Goal: Task Accomplishment & Management: Manage account settings

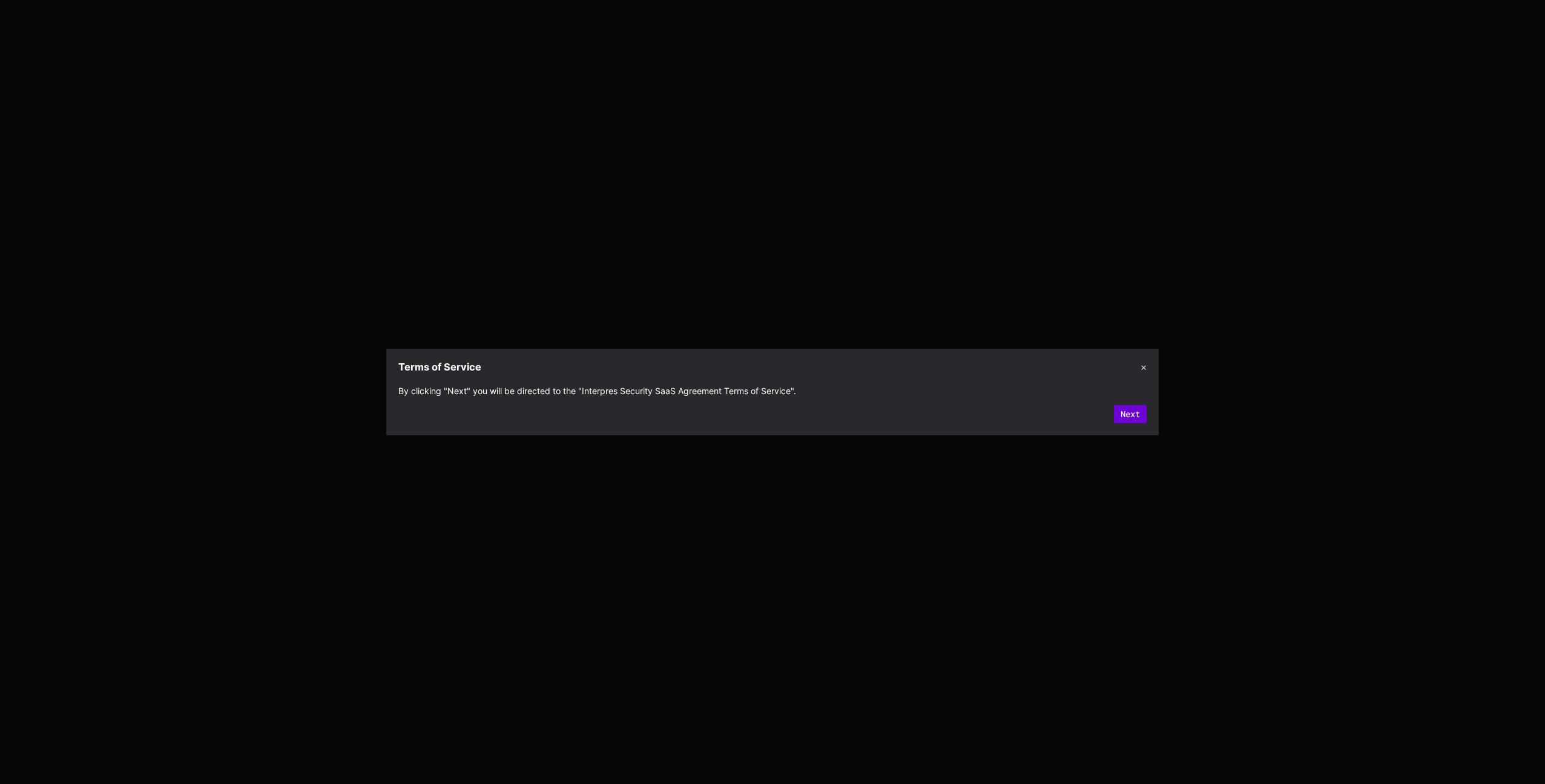
click at [1133, 422] on button "Next" at bounding box center [1130, 414] width 33 height 18
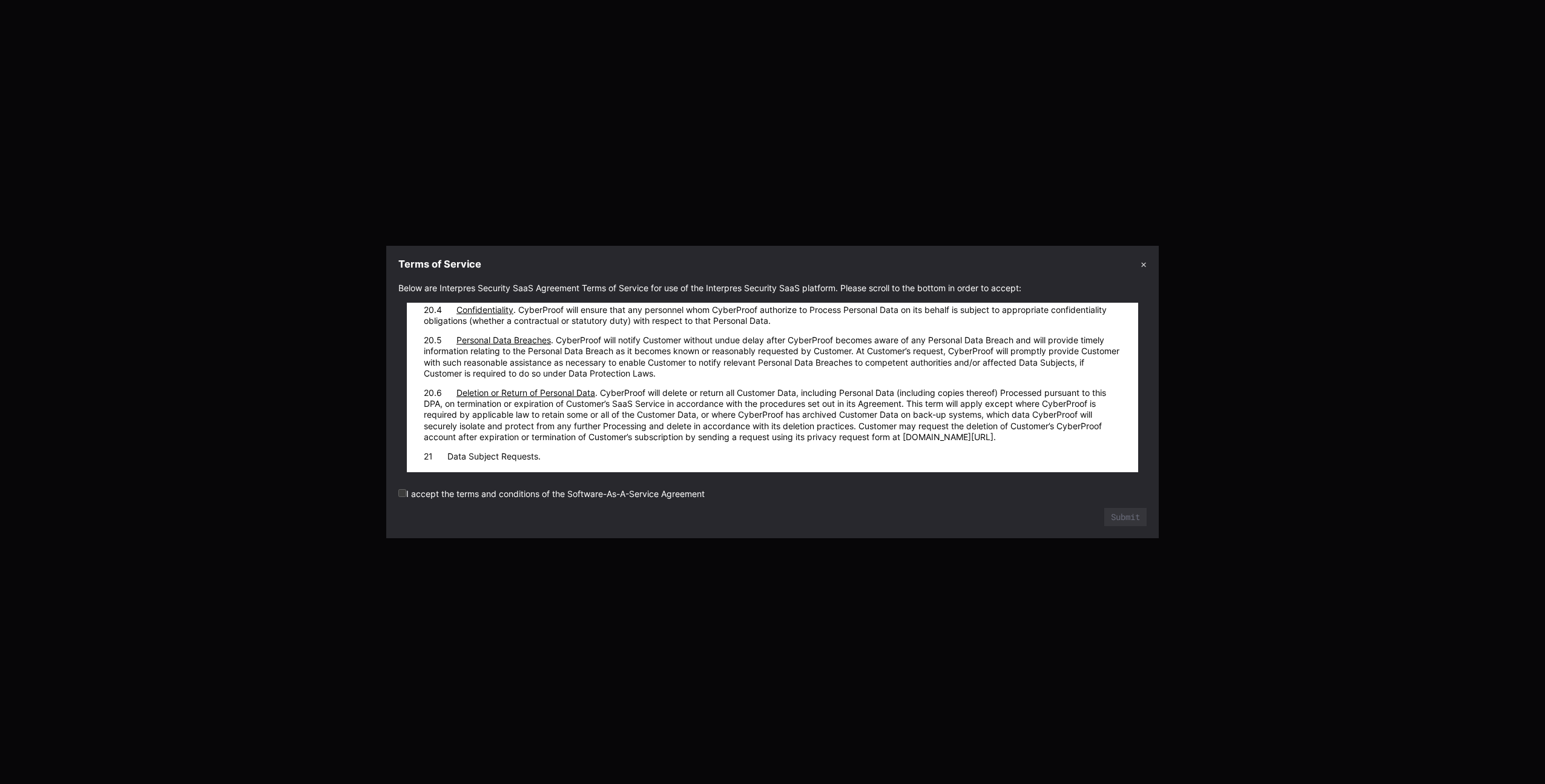
scroll to position [13504, 0]
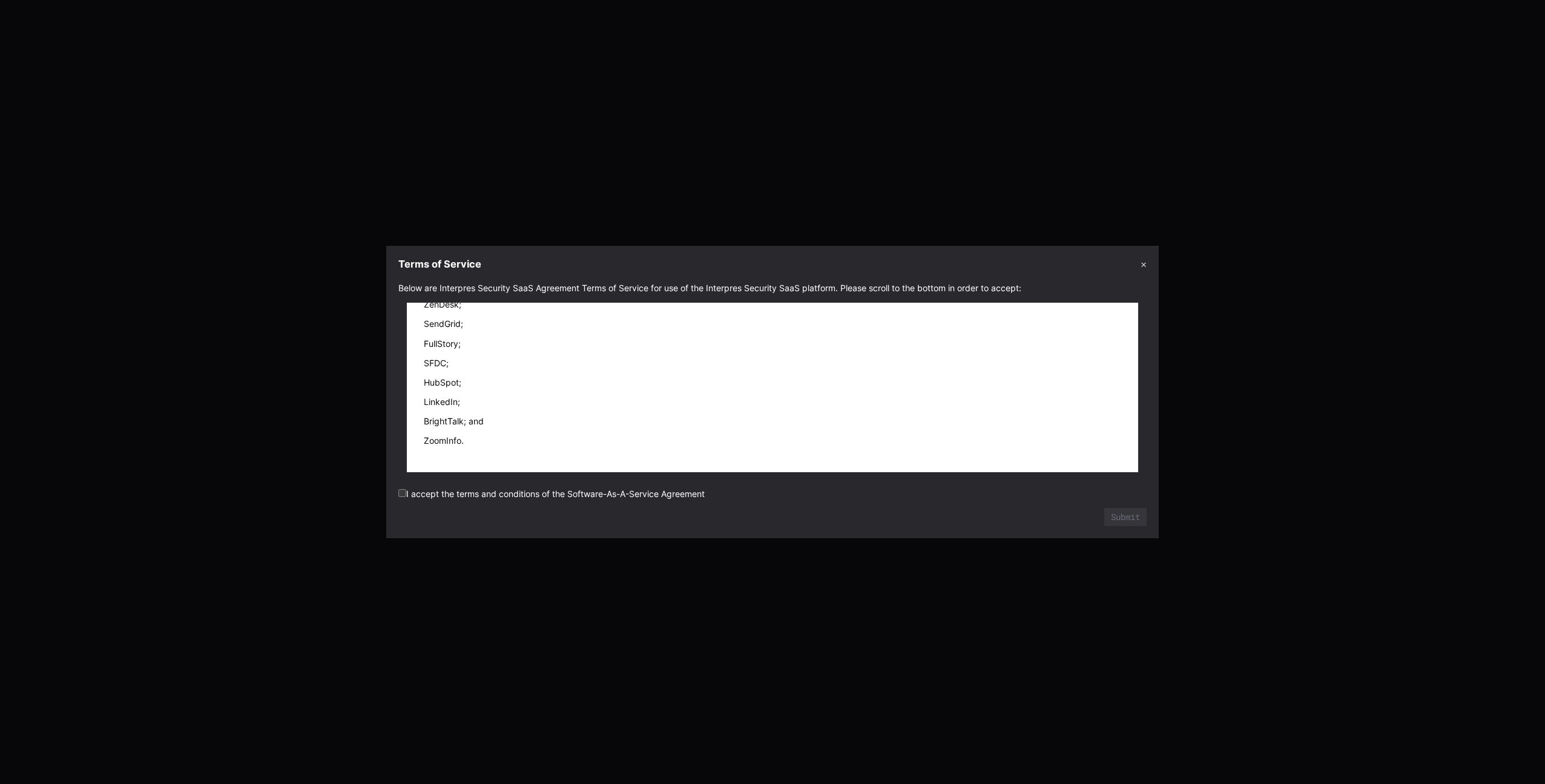
click at [588, 496] on label "I accept the terms and conditions of the Software-As-A-Service Agreement" at bounding box center [552, 493] width 307 height 10
click at [1139, 523] on button "Submit" at bounding box center [1126, 517] width 42 height 18
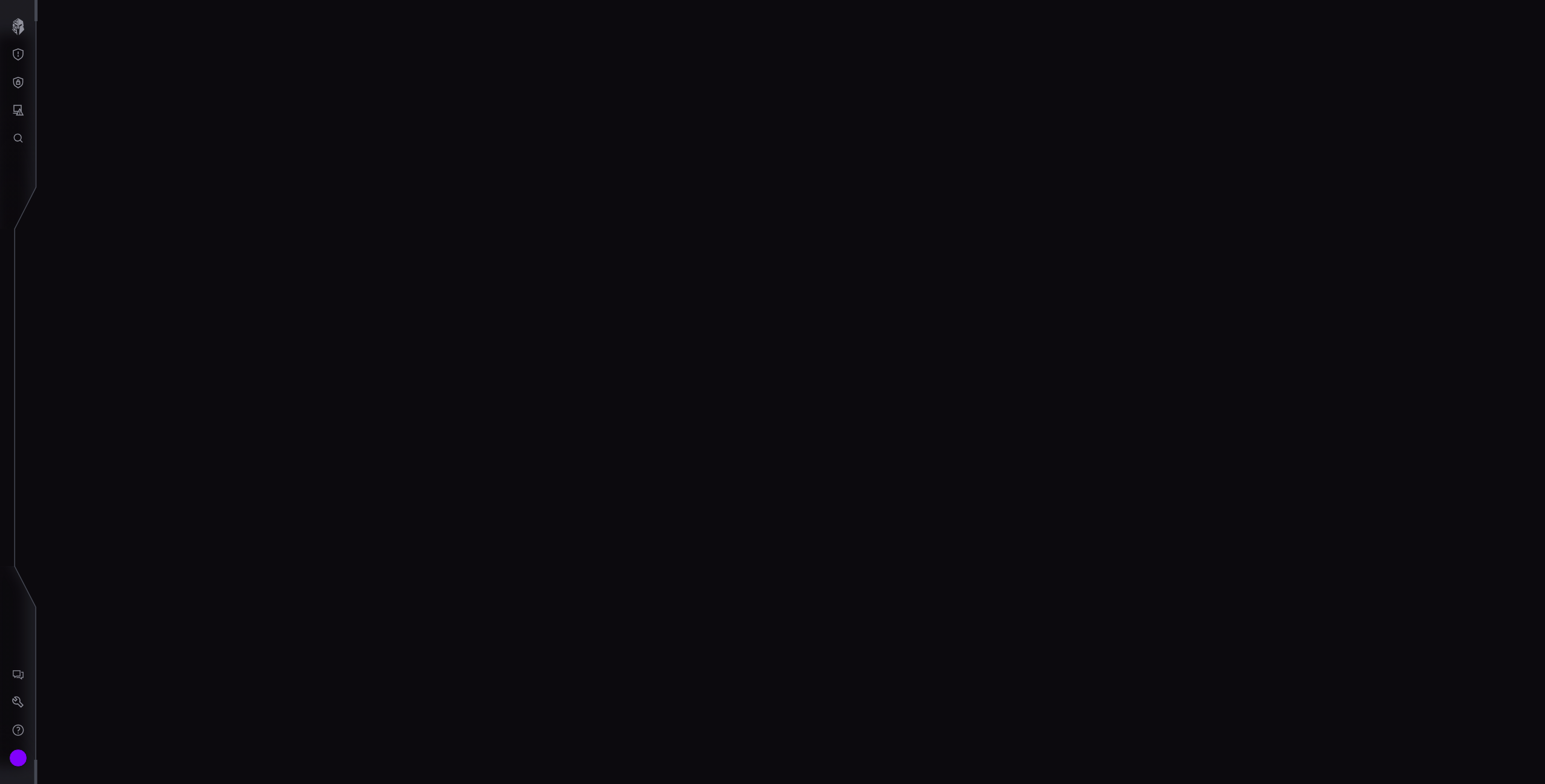
click at [629, 288] on div at bounding box center [791, 392] width 1508 height 784
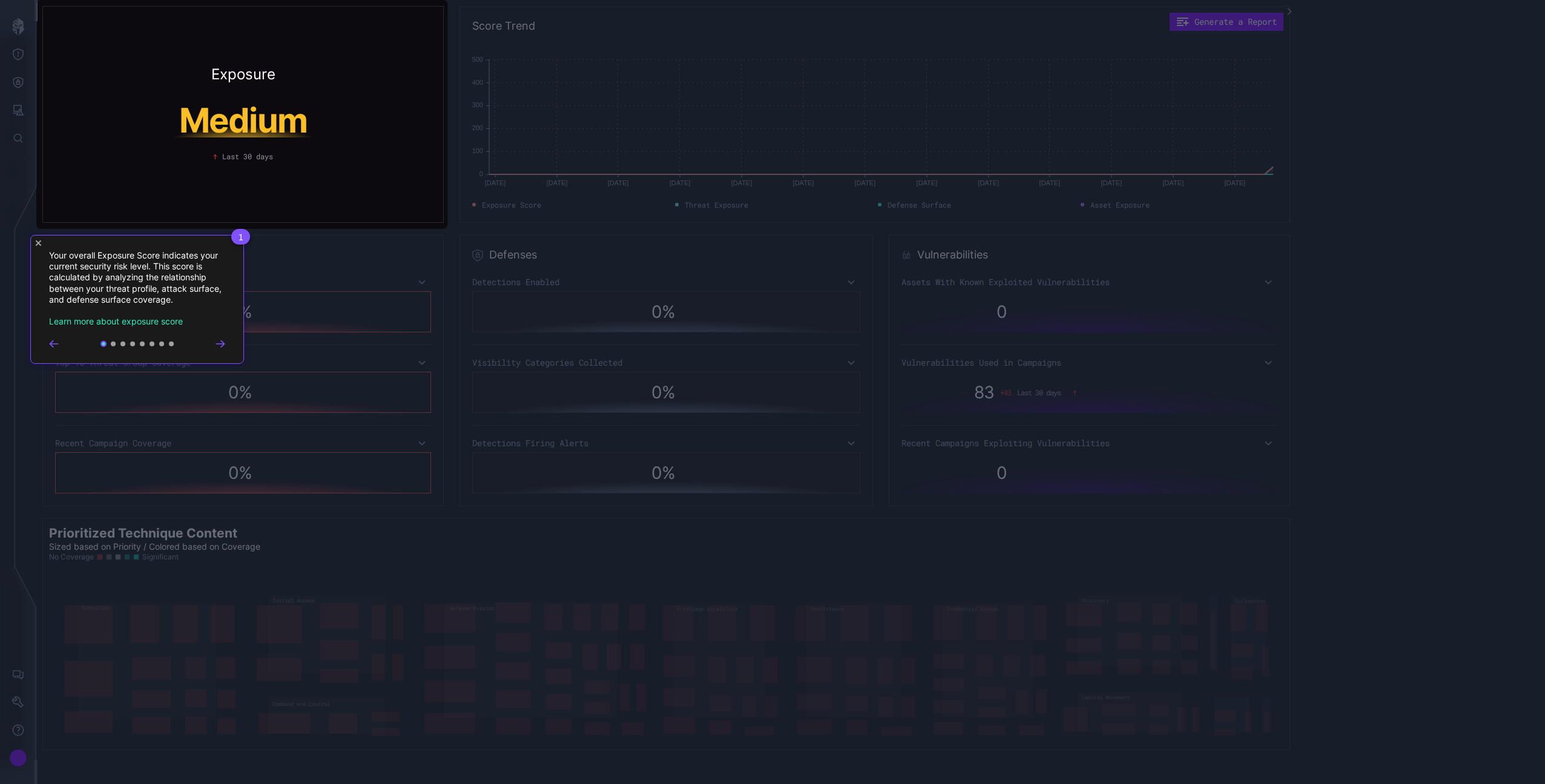
click at [112, 235] on div "1 Your overall Exposure Score indicates your current security risk level. This …" at bounding box center [137, 299] width 214 height 129
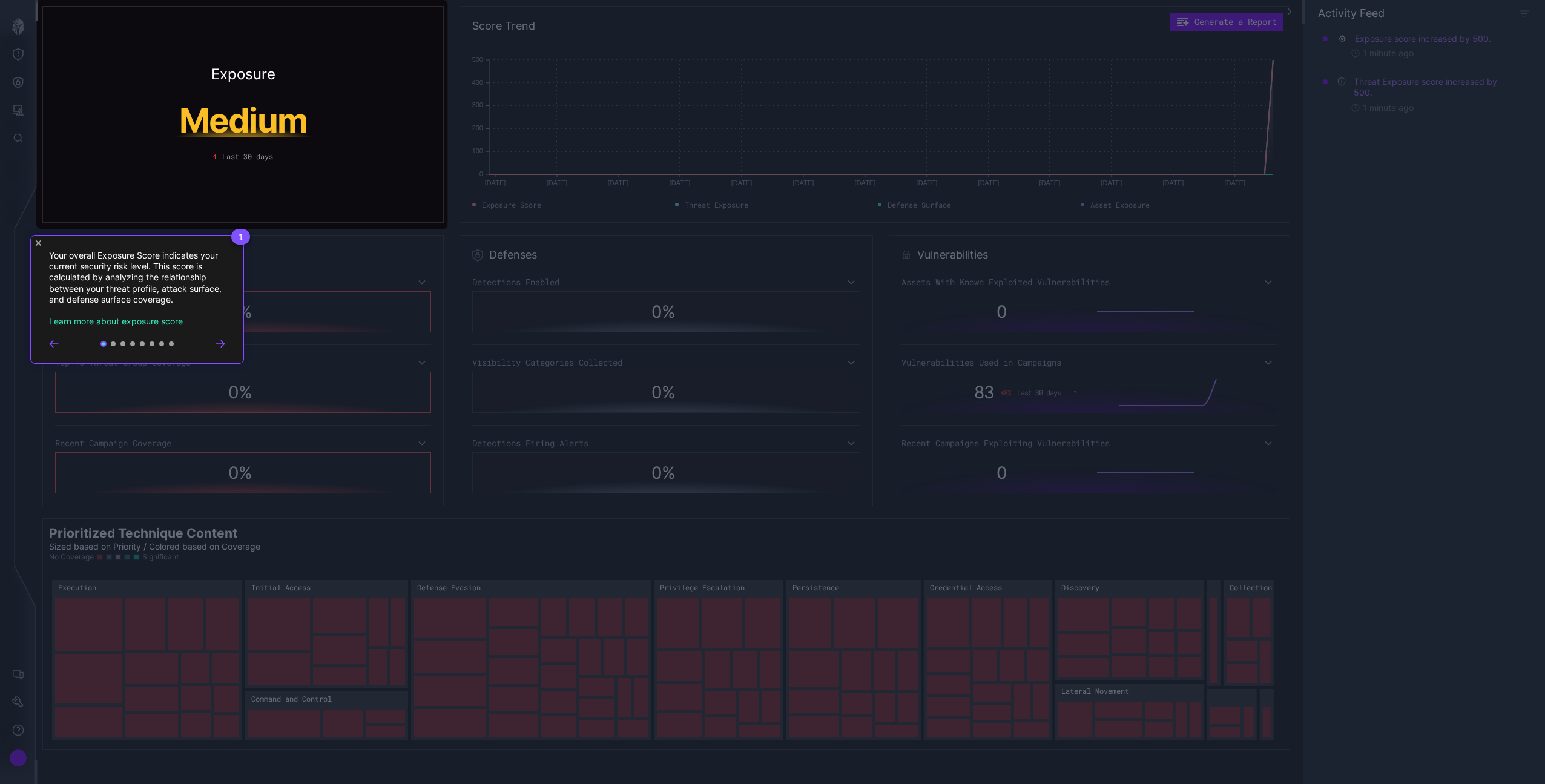
click at [221, 350] on div "1 Your overall Exposure Score indicates your current security risk level. This …" at bounding box center [137, 299] width 214 height 129
click at [223, 346] on icon "Go to next step" at bounding box center [220, 344] width 9 height 7
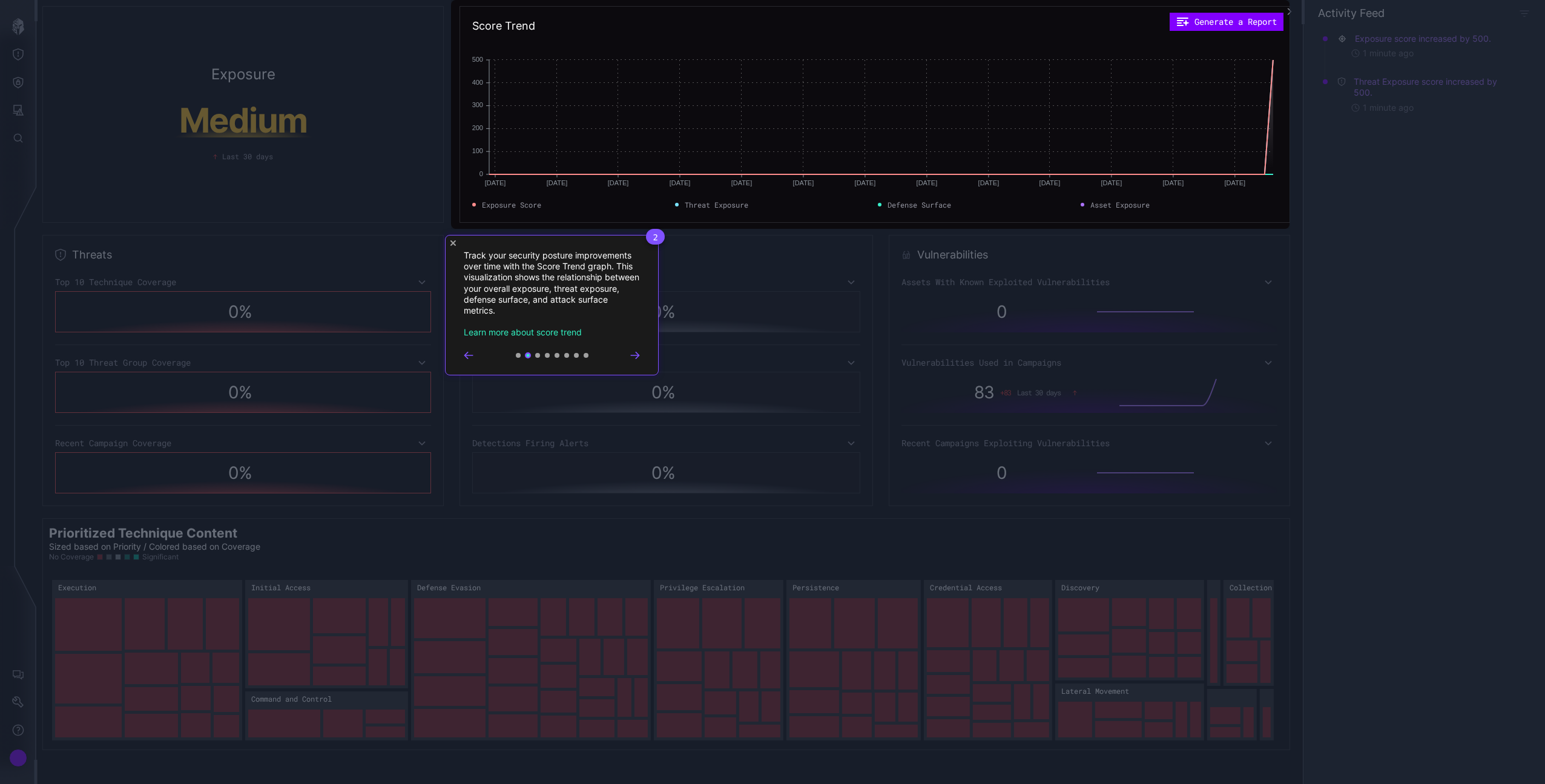
click at [455, 243] on icon "Close Tour" at bounding box center [453, 242] width 5 height 5
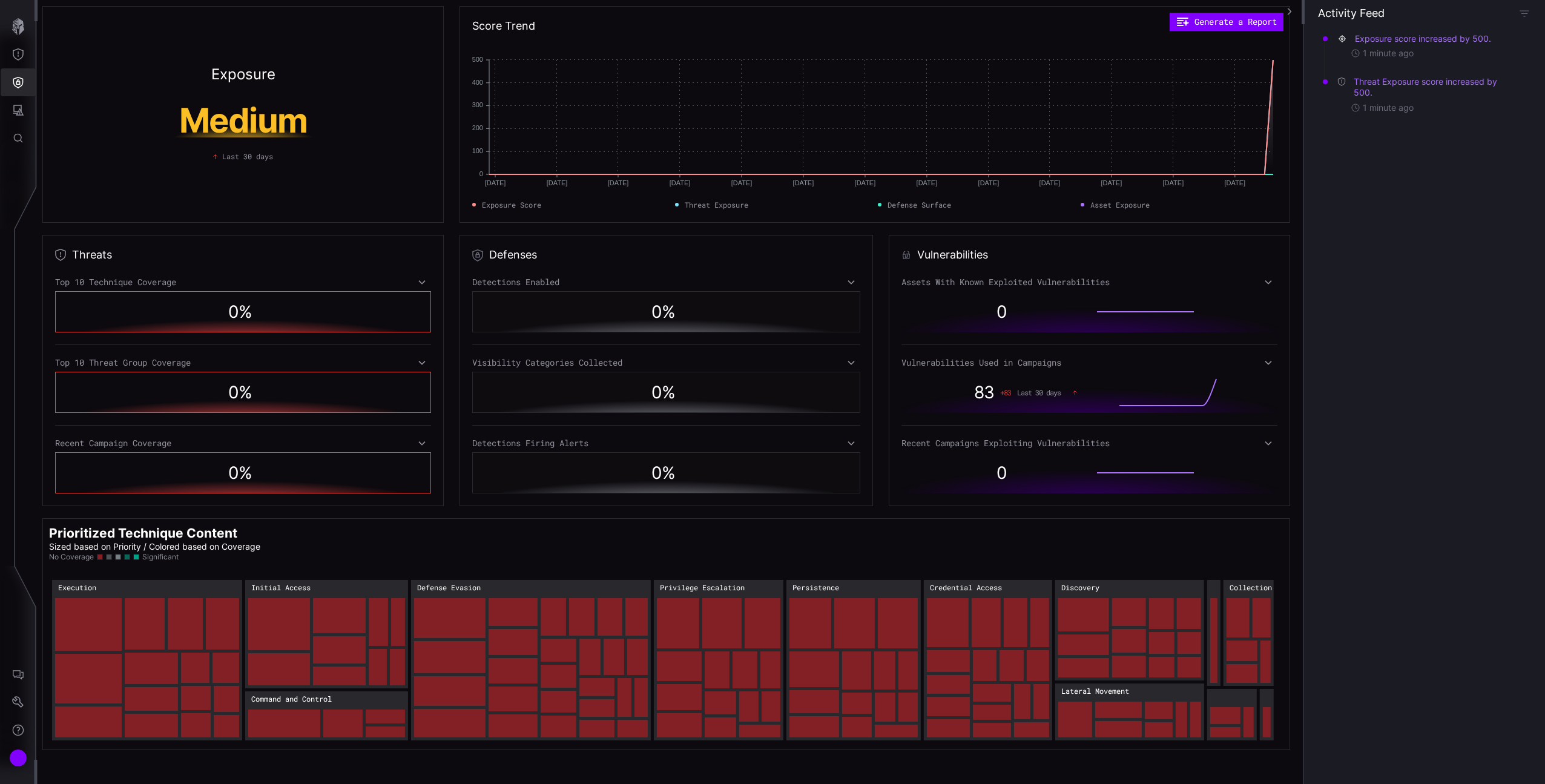
click at [16, 79] on icon "Defense Surface" at bounding box center [18, 82] width 12 height 12
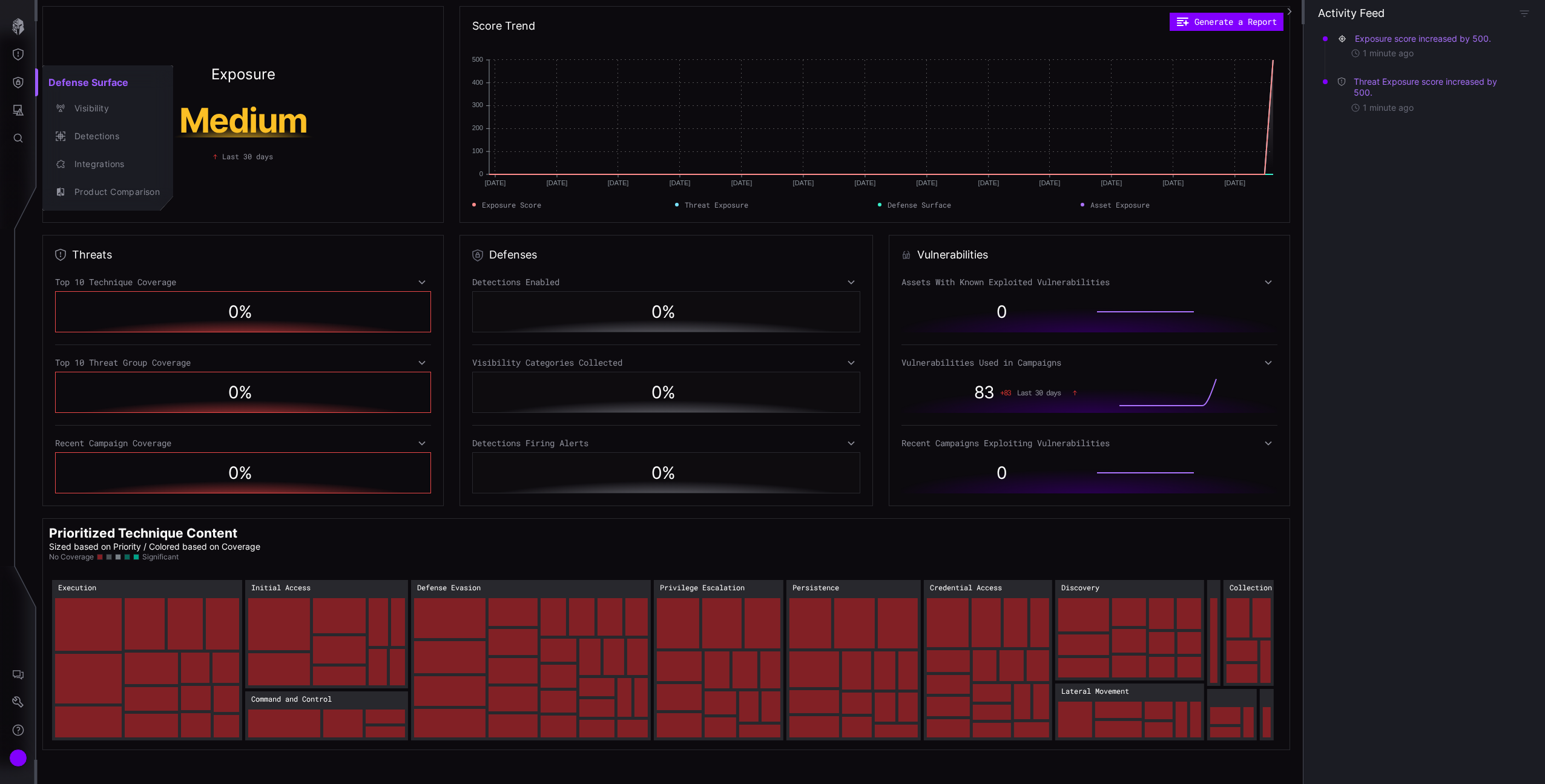
click at [71, 118] on button "Visibility" at bounding box center [107, 108] width 131 height 28
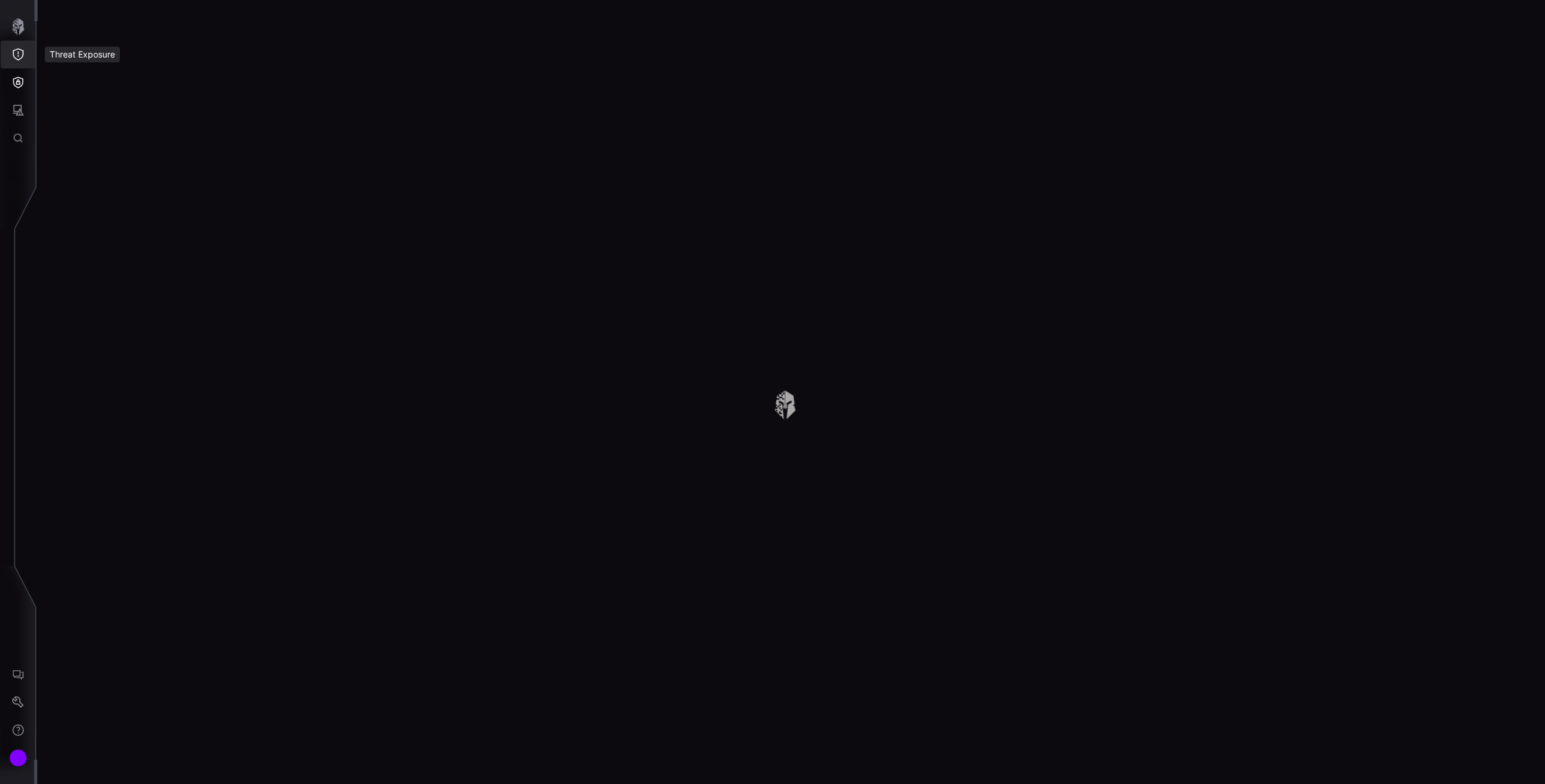
click at [20, 53] on icon "Threat Exposure" at bounding box center [18, 54] width 12 height 12
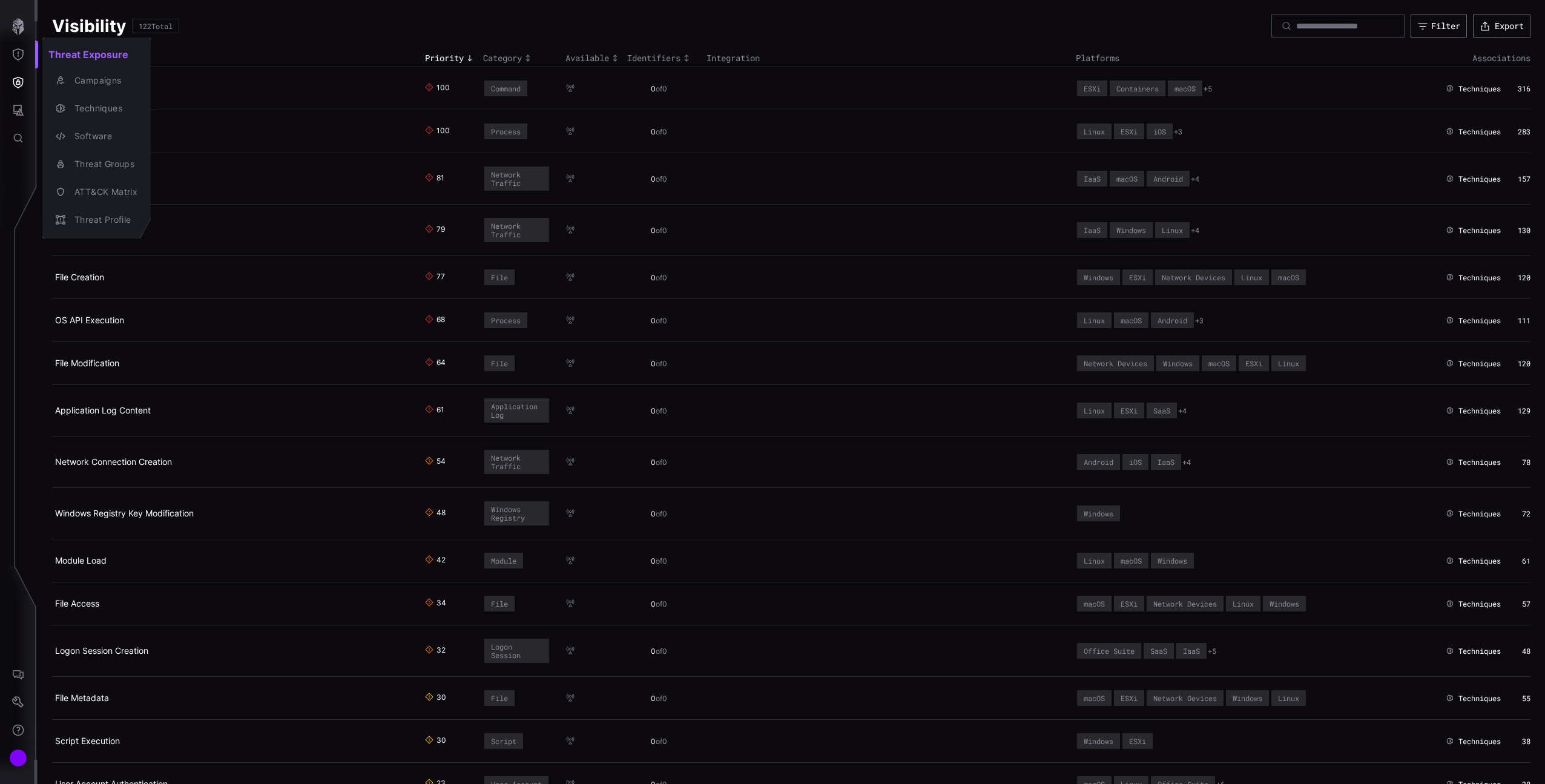
click at [21, 693] on div at bounding box center [772, 392] width 1545 height 784
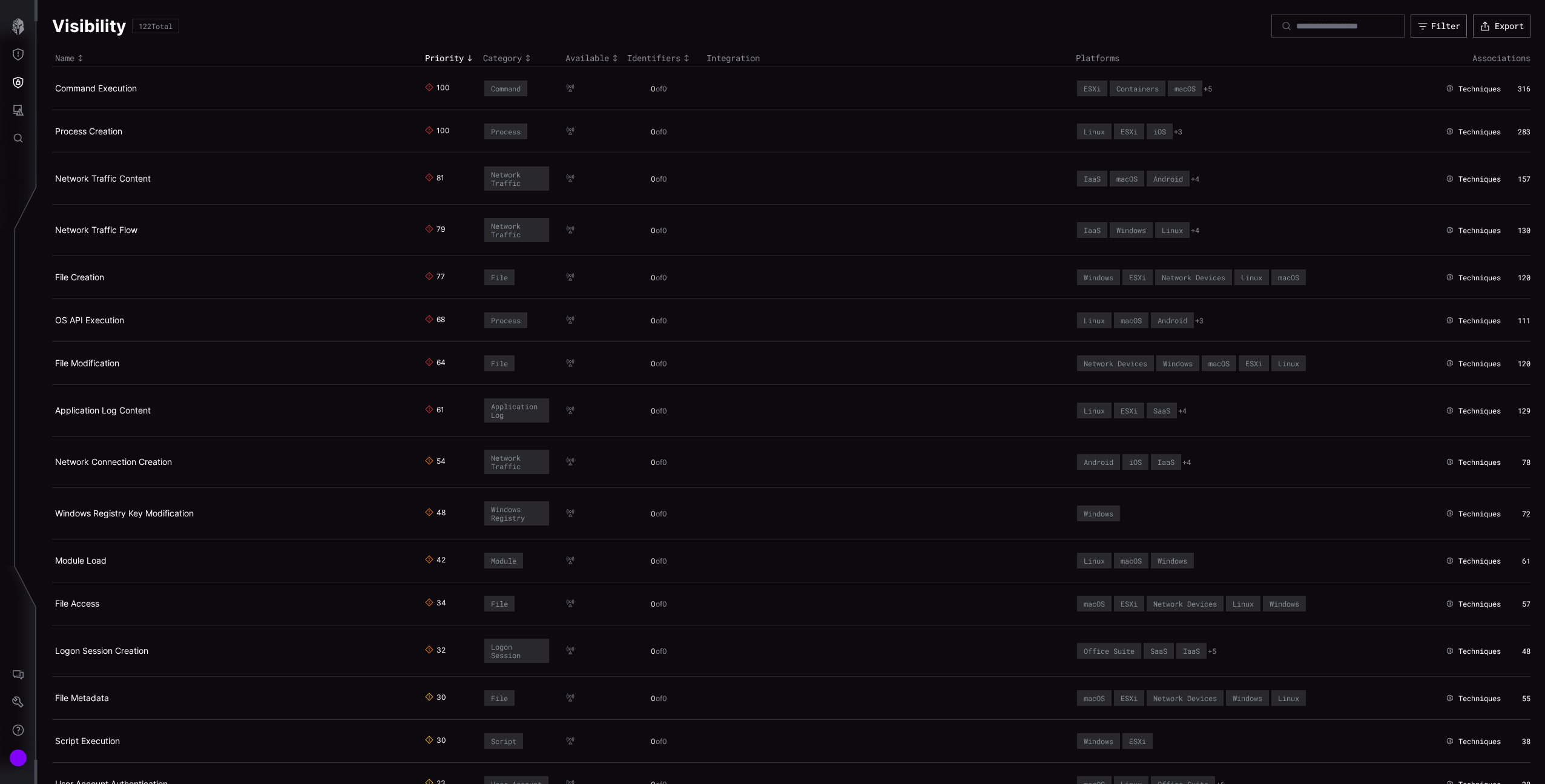
click at [20, 695] on div "Threat Exposure Campaigns Techniques Software Threat Groups ATT&CK Matrix Threa…" at bounding box center [775, 392] width 1541 height 784
click at [20, 699] on icon "Settings" at bounding box center [18, 702] width 12 height 12
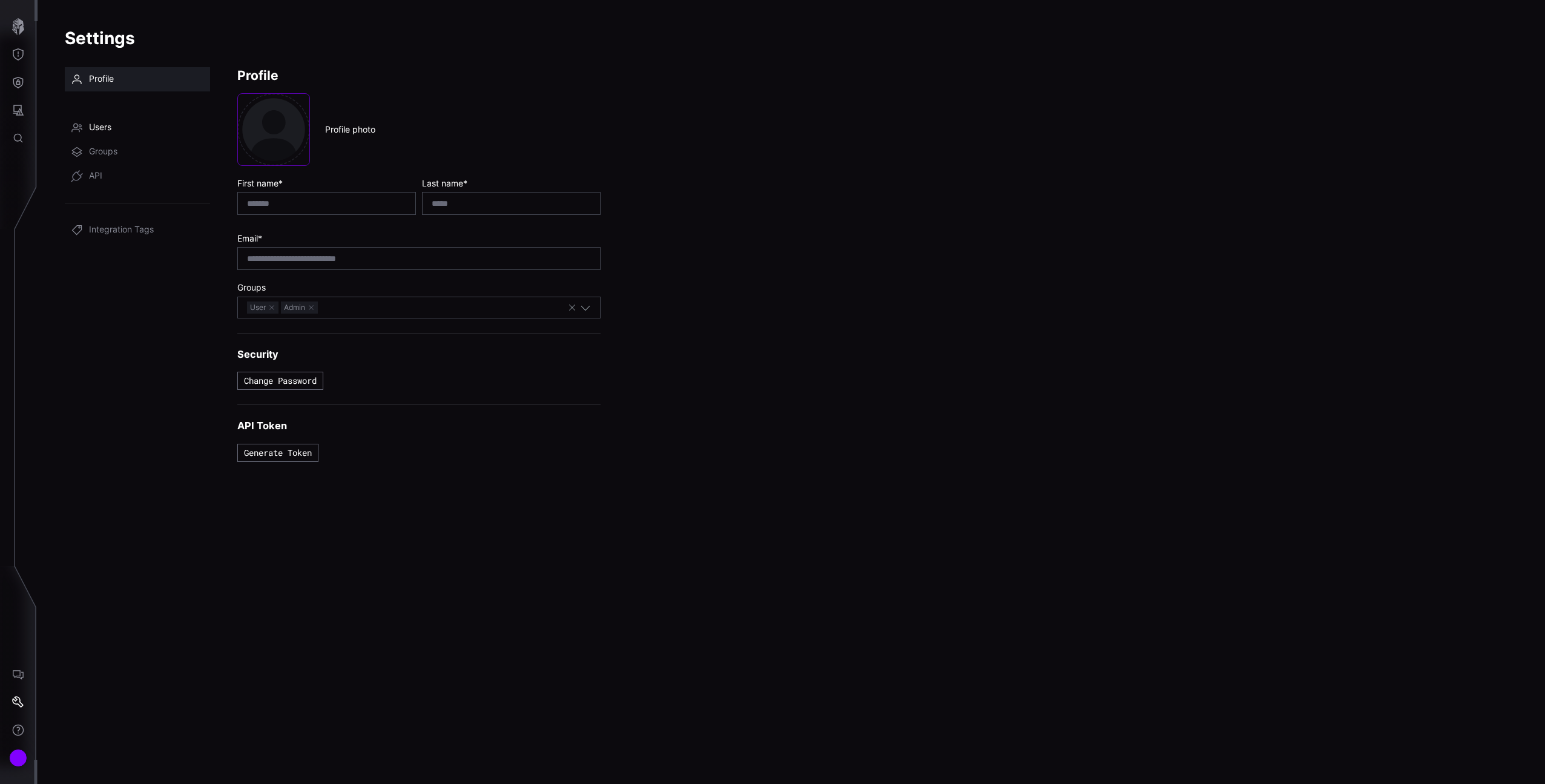
click at [112, 134] on link "Users" at bounding box center [137, 127] width 145 height 24
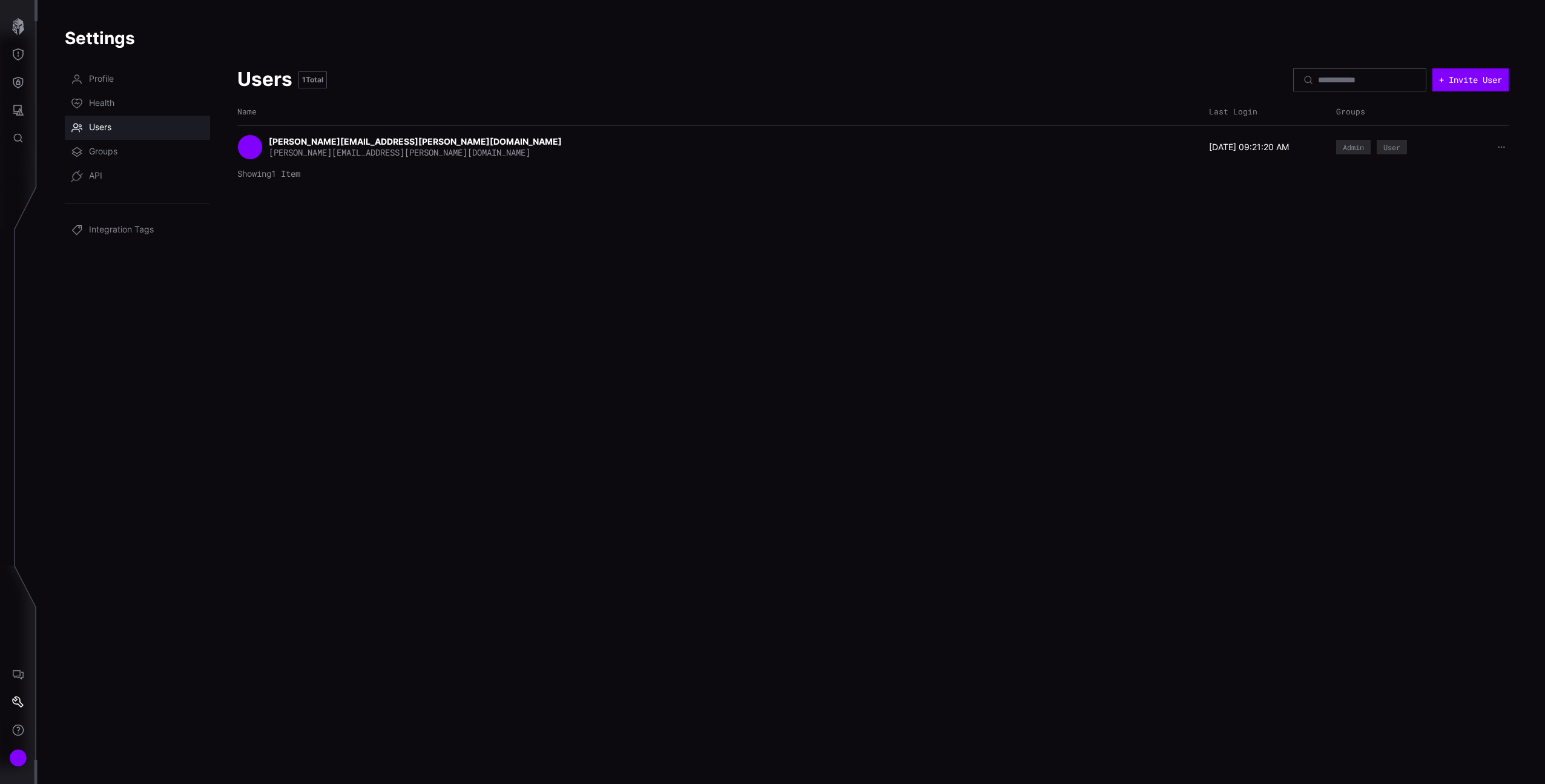
click at [790, 229] on div "Users 1 Total + Invite User Name Last Login Groups michael.maurer@cyberproof.co…" at bounding box center [873, 418] width 1271 height 702
click at [1488, 77] on button "+ Invite User" at bounding box center [1471, 80] width 76 height 23
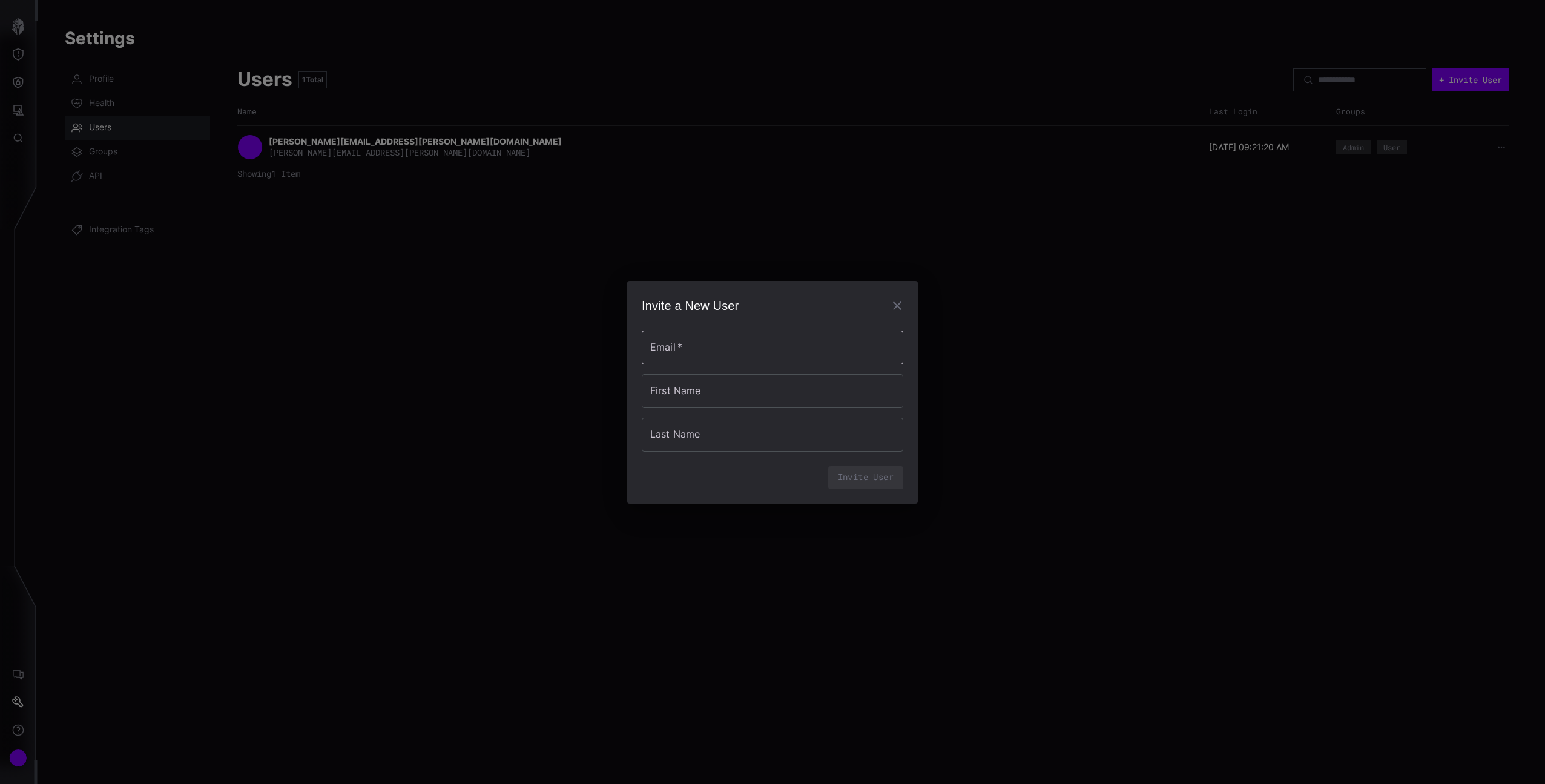
click at [789, 353] on input "Email   *" at bounding box center [772, 347] width 261 height 34
drag, startPoint x: 1324, startPoint y: 225, endPoint x: 1396, endPoint y: 212, distance: 73.2
click at [1327, 225] on div "Invite a New User Email   * Email   * Required First Name First Name Last Name …" at bounding box center [772, 392] width 1545 height 784
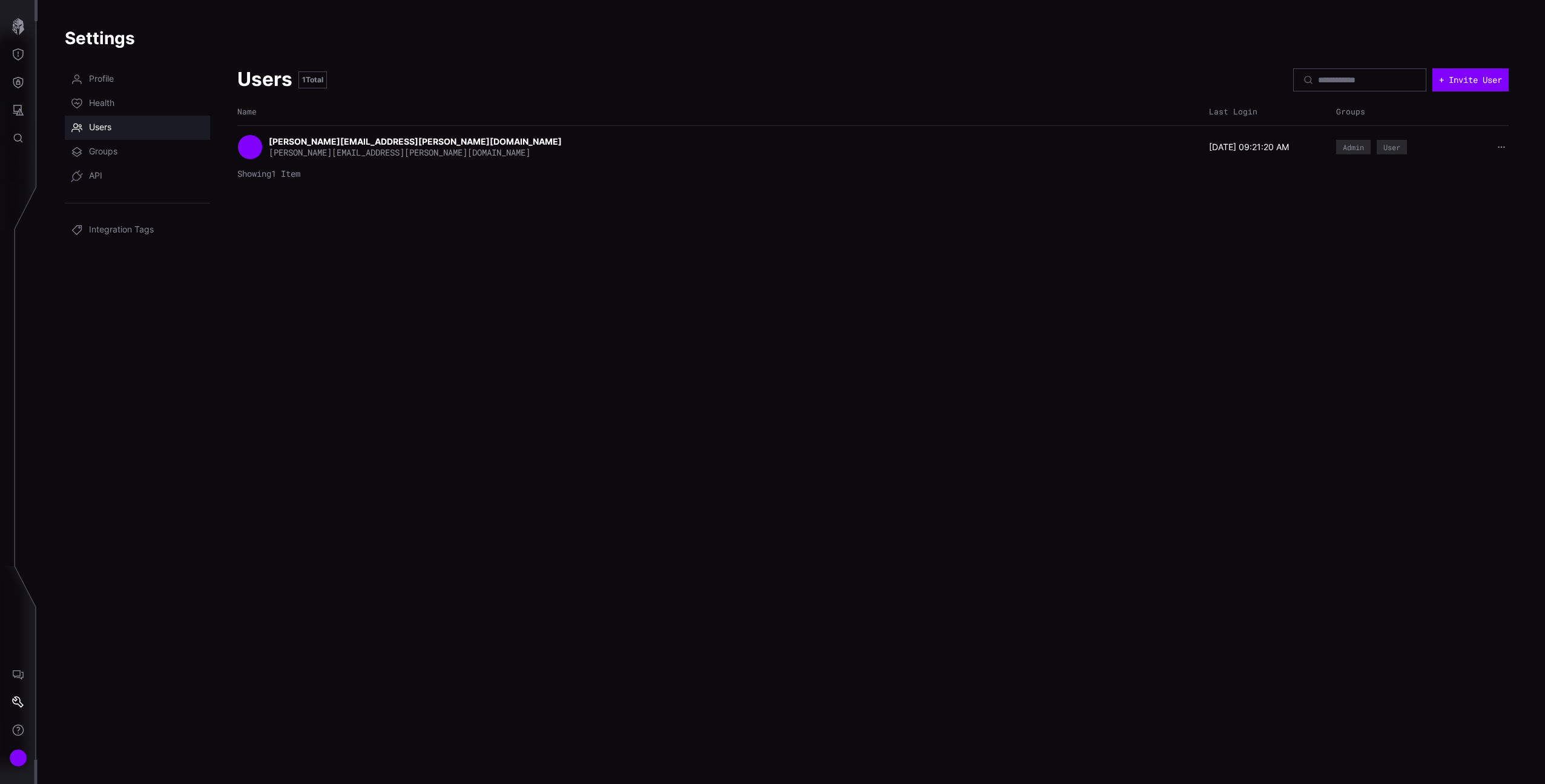
click at [1505, 148] on icon "button" at bounding box center [1502, 147] width 9 height 9
click at [1219, 189] on div "Users 1 Total + Invite User Name Last Login Groups michael.maurer@cyberproof.co…" at bounding box center [873, 418] width 1271 height 702
click at [1478, 79] on button "+ Invite User" at bounding box center [1471, 80] width 76 height 23
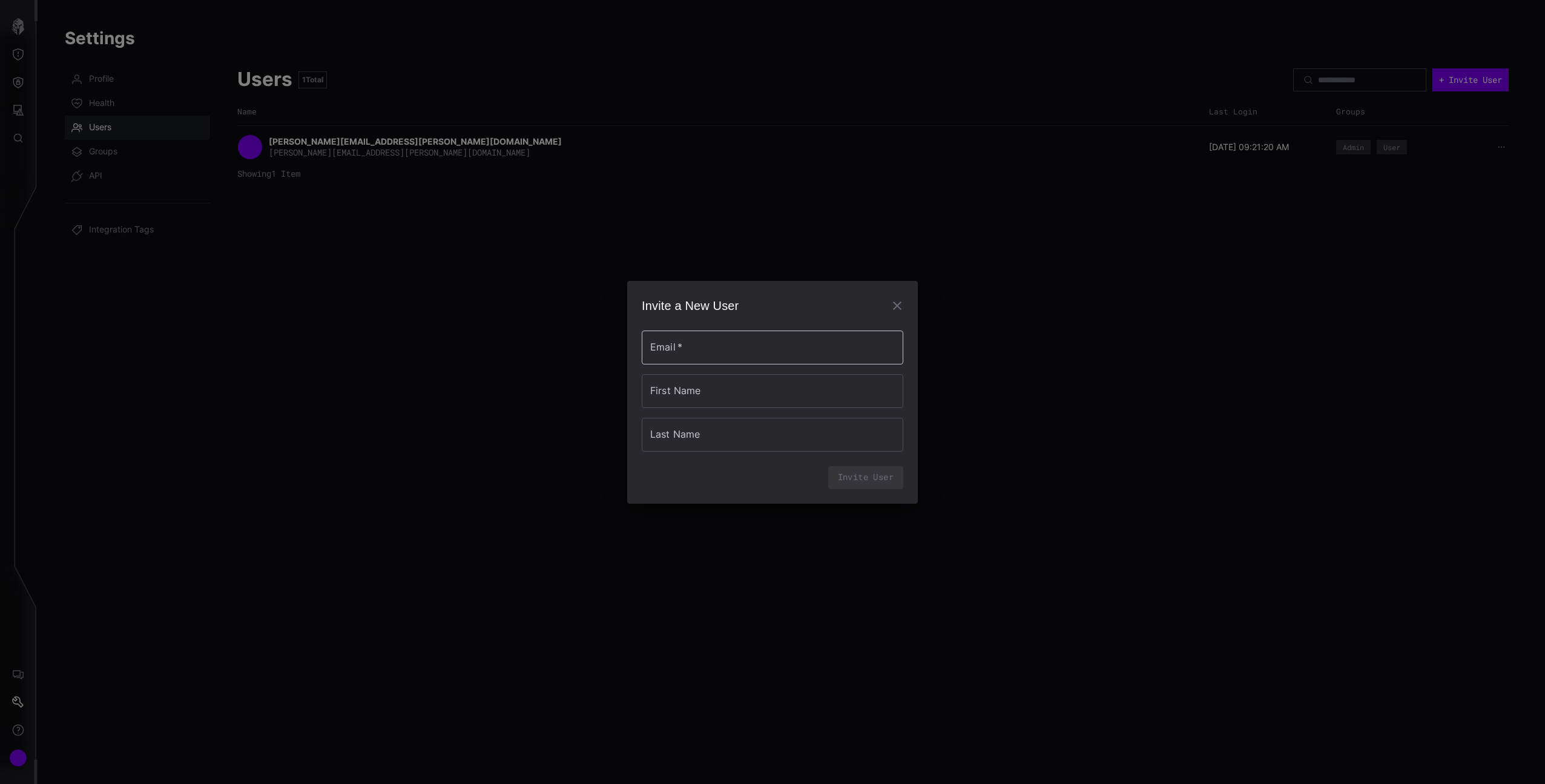
click at [747, 361] on div "Email   * Email   *" at bounding box center [772, 347] width 261 height 34
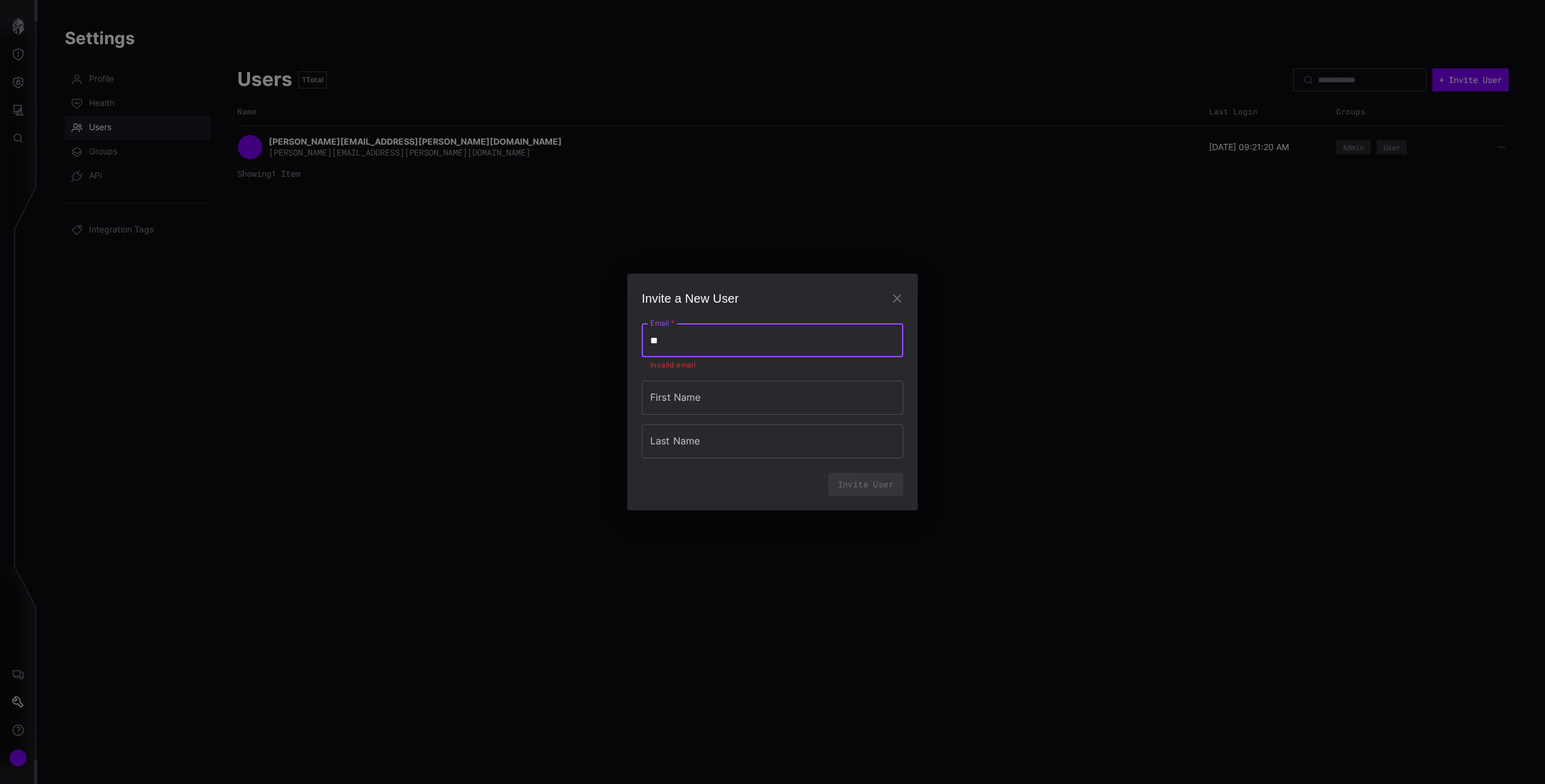
type input "*"
click at [708, 337] on input "Email   *" at bounding box center [772, 340] width 261 height 34
paste input "**********"
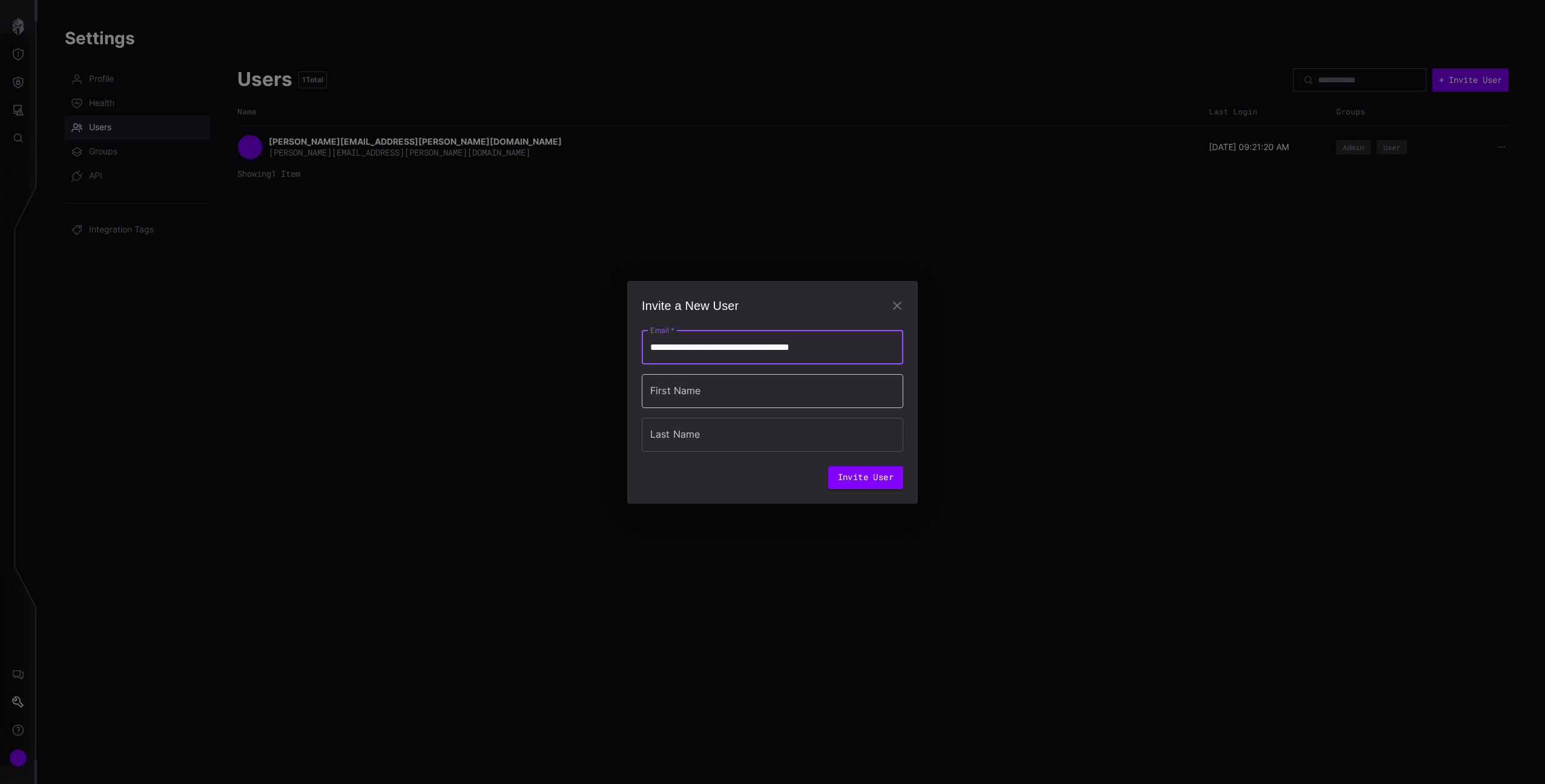
type input "**********"
click at [732, 385] on input "First Name" at bounding box center [772, 391] width 261 height 34
drag, startPoint x: 735, startPoint y: 374, endPoint x: 735, endPoint y: 385, distance: 11.0
click at [735, 375] on input "First Name" at bounding box center [772, 391] width 261 height 34
click at [732, 392] on input "First Name" at bounding box center [772, 391] width 261 height 34
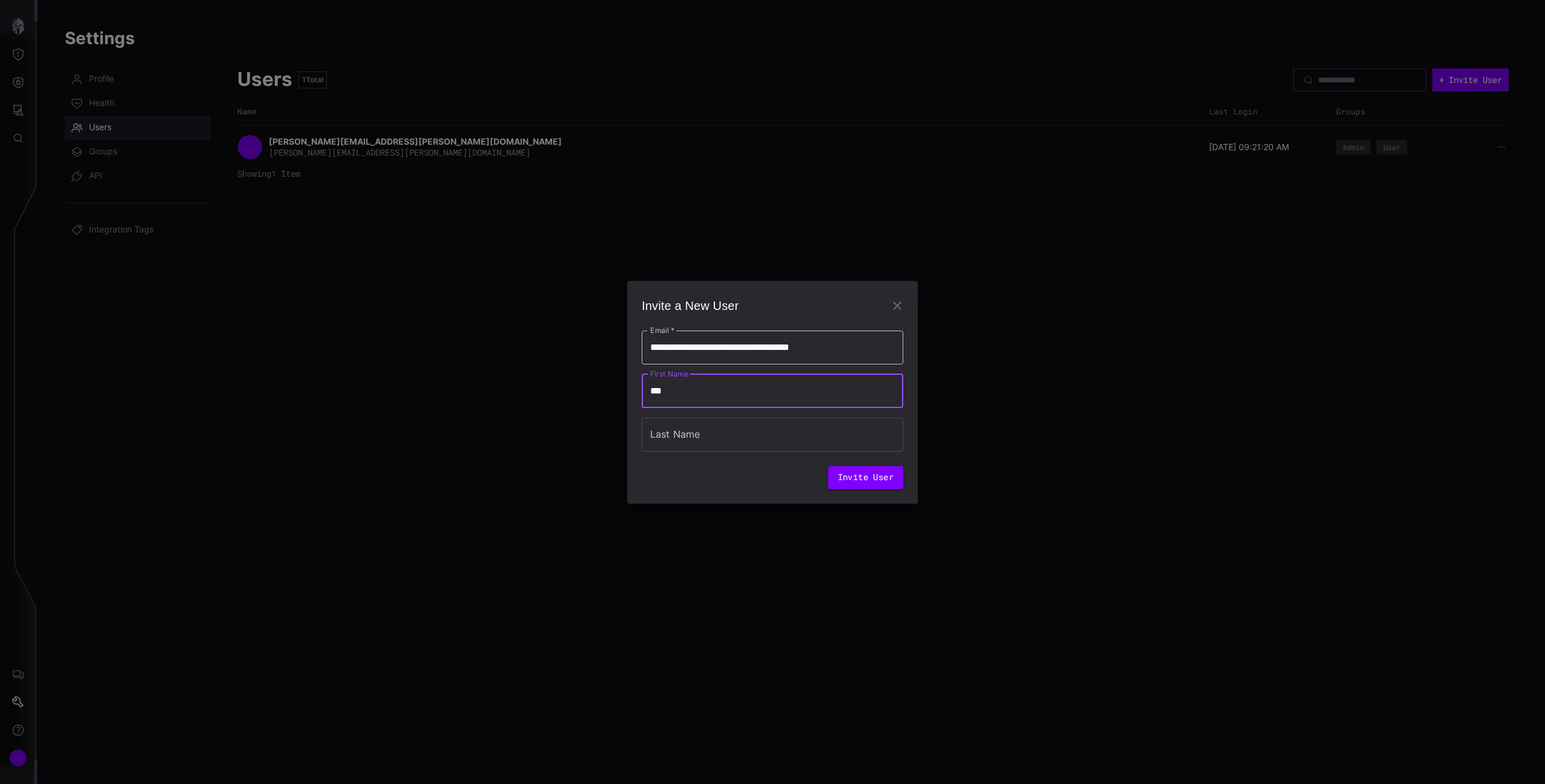
type input "***"
click at [788, 345] on input "**********" at bounding box center [772, 347] width 261 height 34
click at [764, 319] on form "**********" at bounding box center [772, 402] width 261 height 173
drag, startPoint x: 871, startPoint y: 477, endPoint x: 1211, endPoint y: 426, distance: 343.8
click at [1203, 420] on div "**********" at bounding box center [772, 392] width 1545 height 784
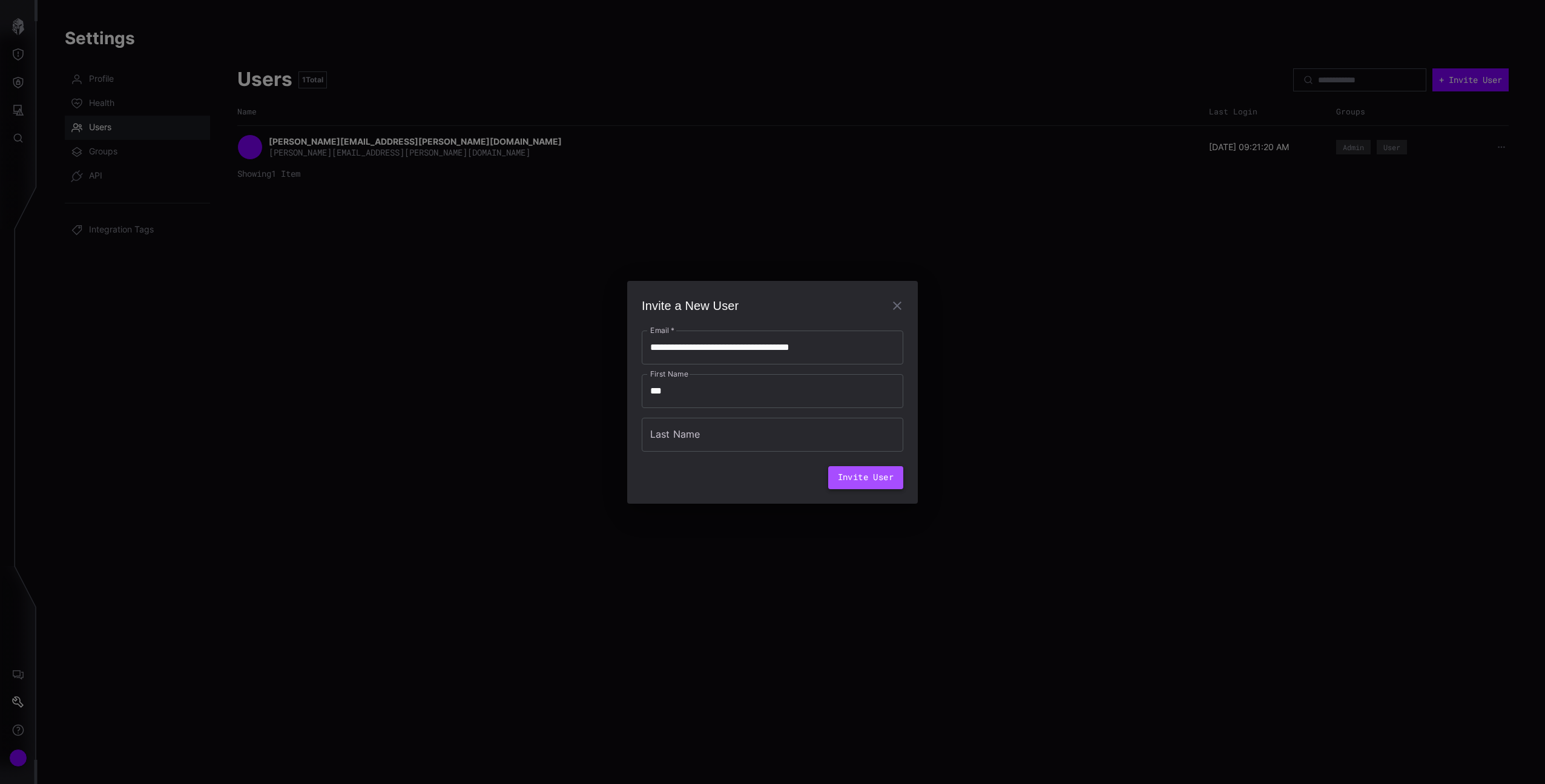
click at [879, 475] on button "Invite User" at bounding box center [865, 478] width 75 height 23
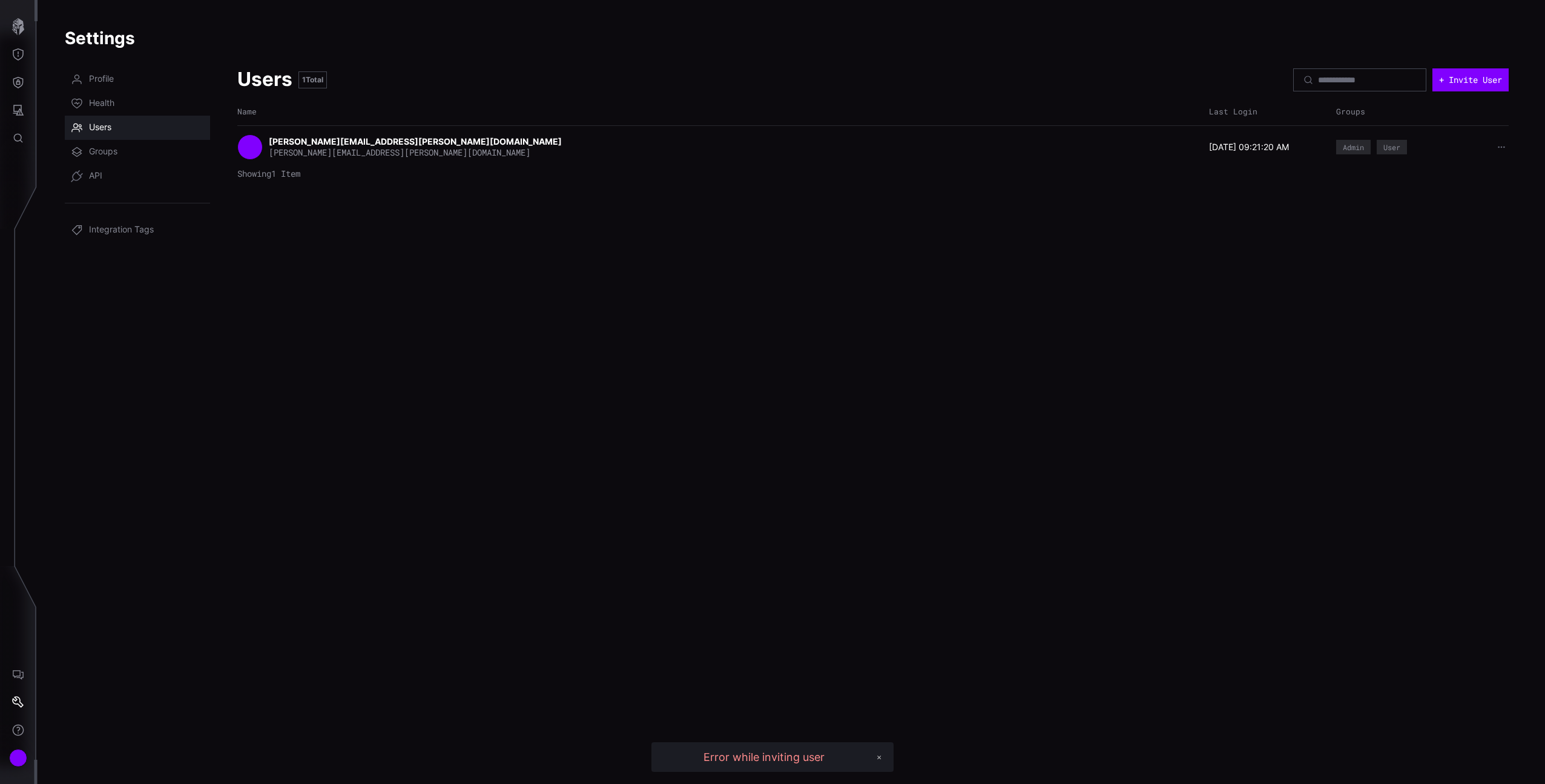
click at [744, 766] on div "Error while inviting user ✕" at bounding box center [772, 757] width 242 height 30
click at [894, 599] on div "Users 1 Total + Invite User Name Last Login Groups michael.maurer@cyberproof.co…" at bounding box center [873, 418] width 1271 height 702
click at [1204, 244] on div "Users 1 Total + Invite User Name Last Login Groups michael.maurer@cyberproof.co…" at bounding box center [873, 418] width 1271 height 702
click at [1452, 80] on button "+ Invite User" at bounding box center [1471, 80] width 76 height 23
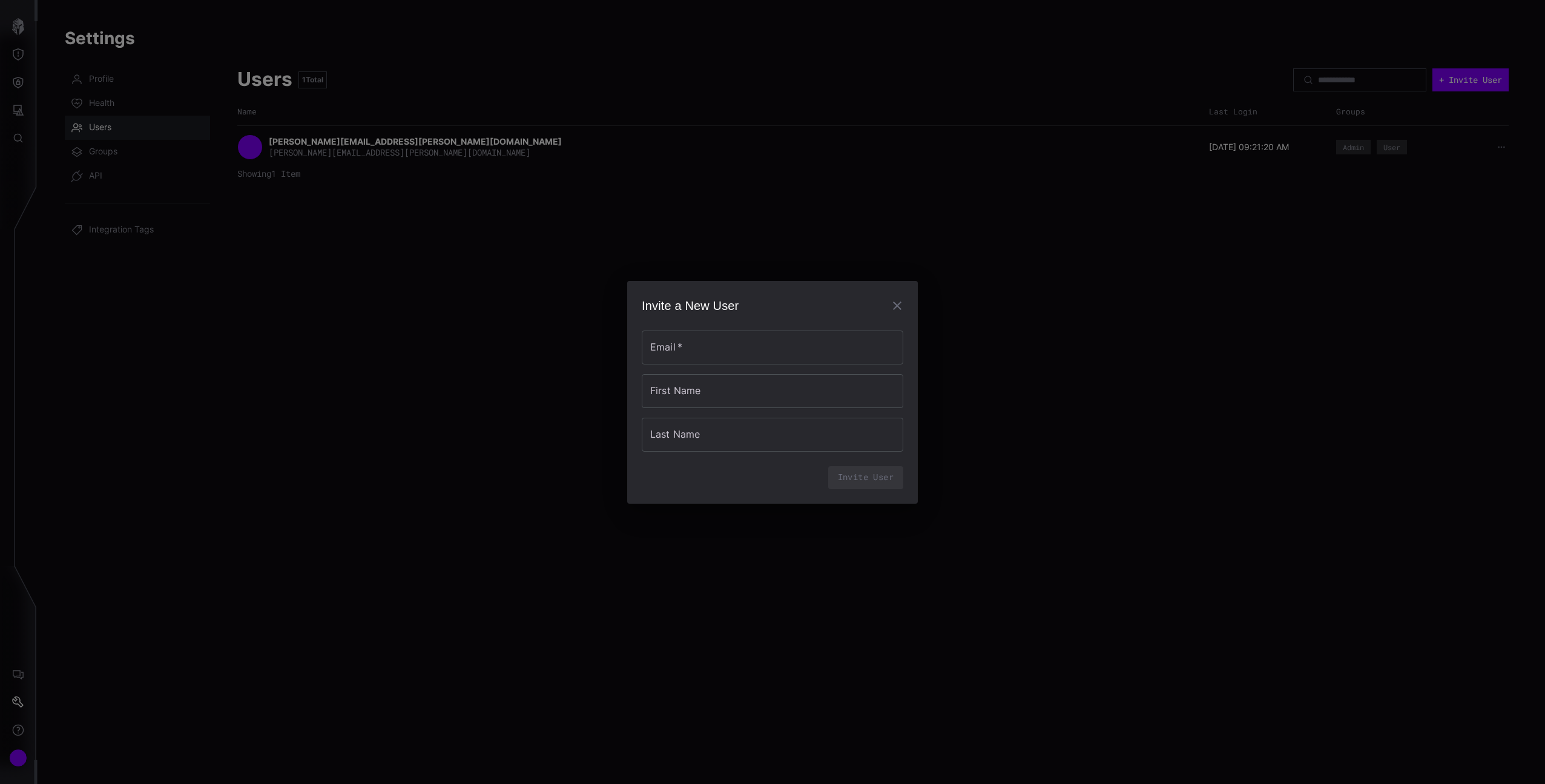
drag, startPoint x: 755, startPoint y: 199, endPoint x: 726, endPoint y: 198, distance: 29.0
click at [726, 198] on div "Invite a New User Email   * Email   * First Name First Name Last Name Last Name…" at bounding box center [772, 392] width 1545 height 784
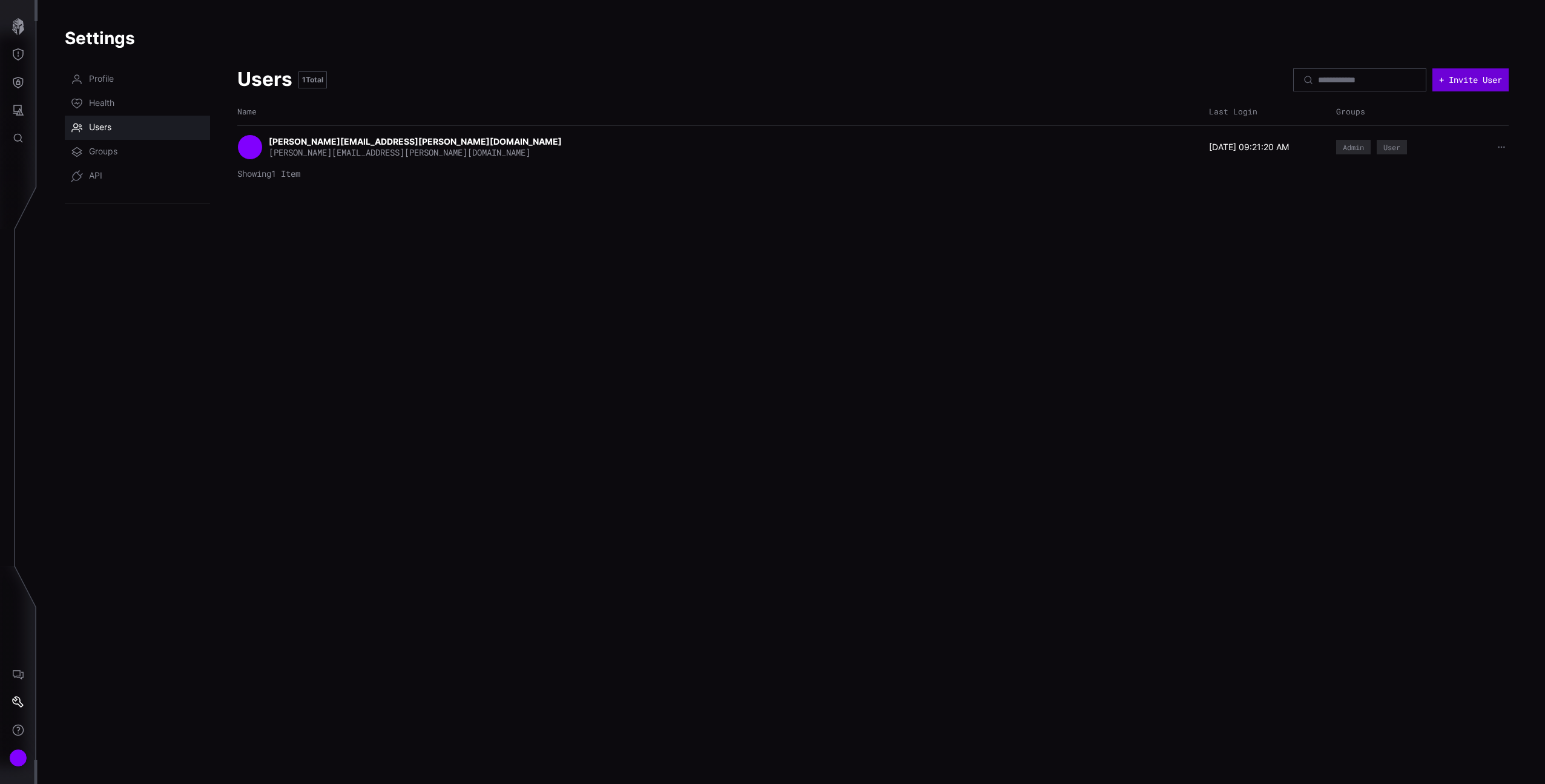
click at [1485, 74] on button "+ Invite User" at bounding box center [1471, 80] width 76 height 23
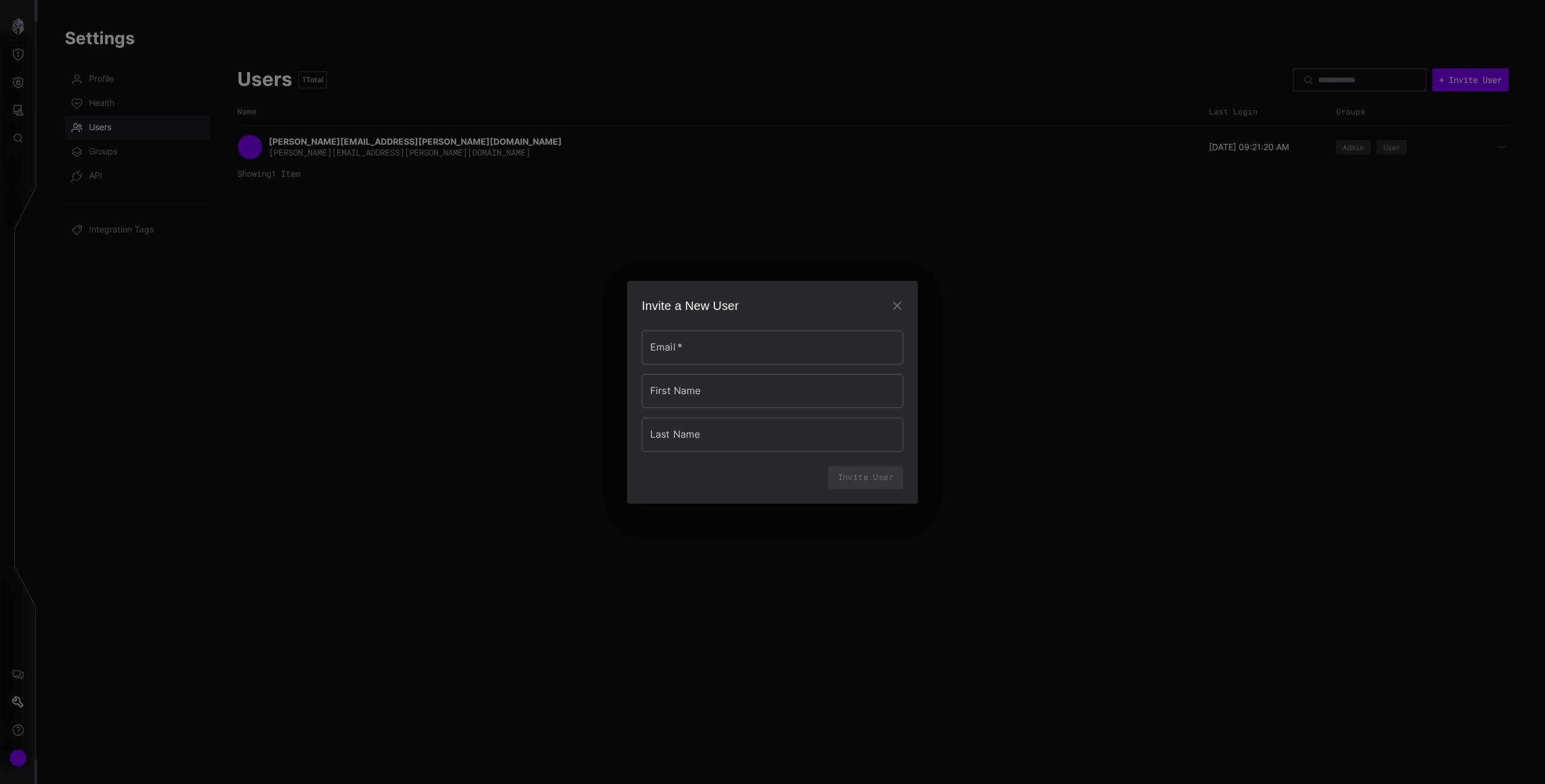
click at [817, 328] on form "Email   * Email   * First Name First Name Last Name Last Name Invite User" at bounding box center [772, 402] width 261 height 173
click at [810, 339] on input "Email   *" at bounding box center [772, 347] width 261 height 34
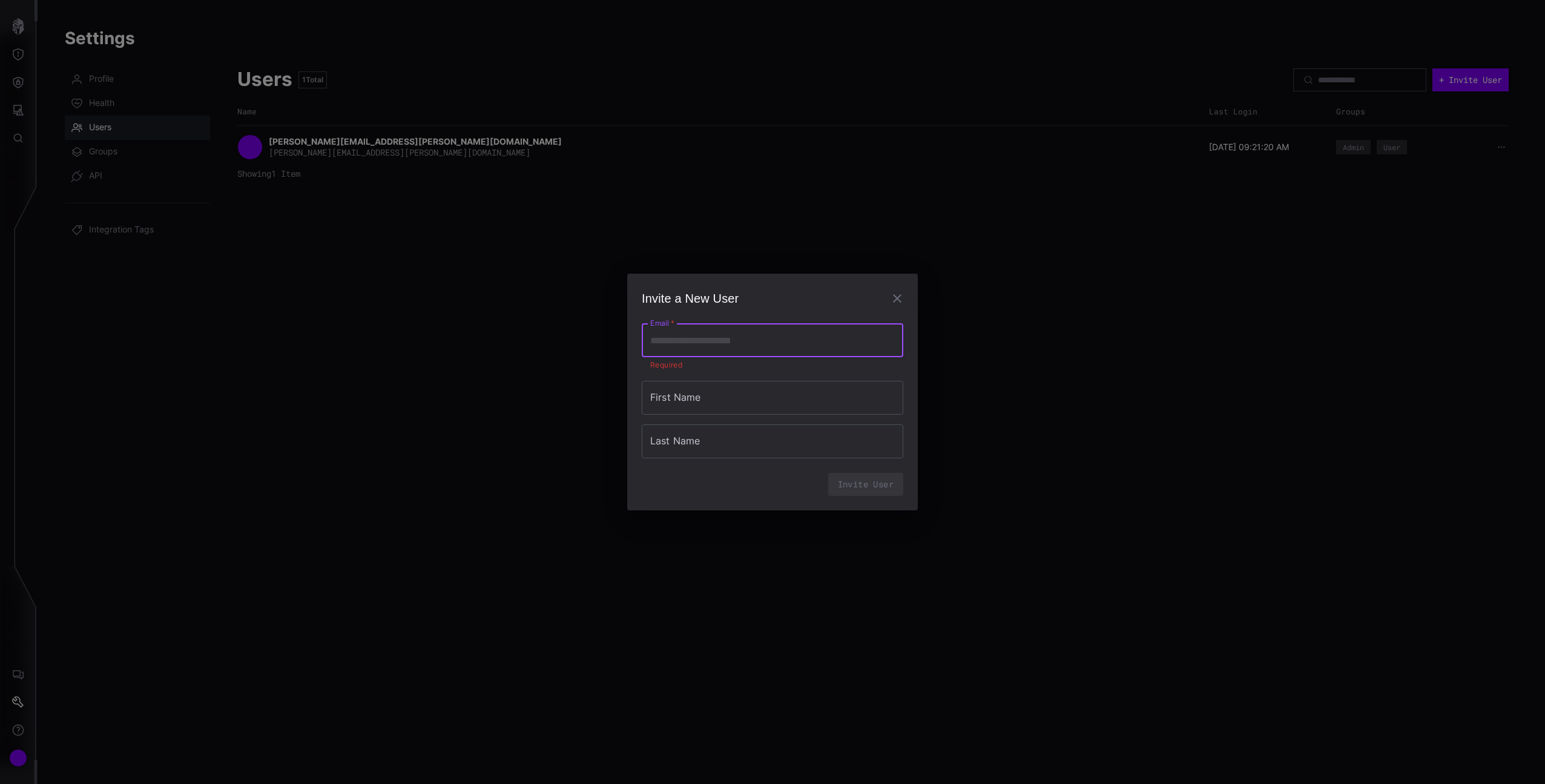
paste input "**********"
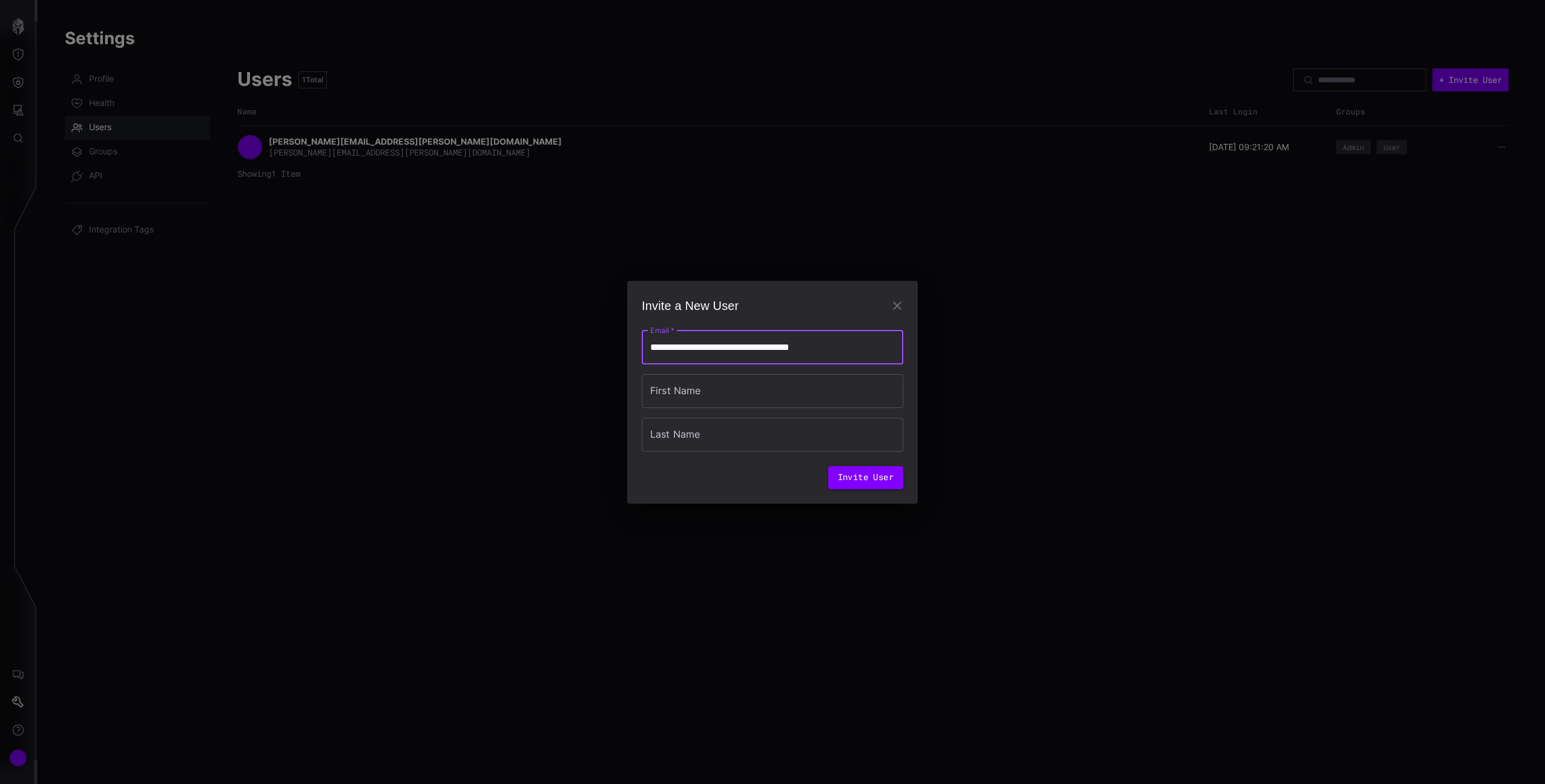
type input "**********"
type input "***"
click at [878, 477] on button "Invite User" at bounding box center [865, 478] width 75 height 23
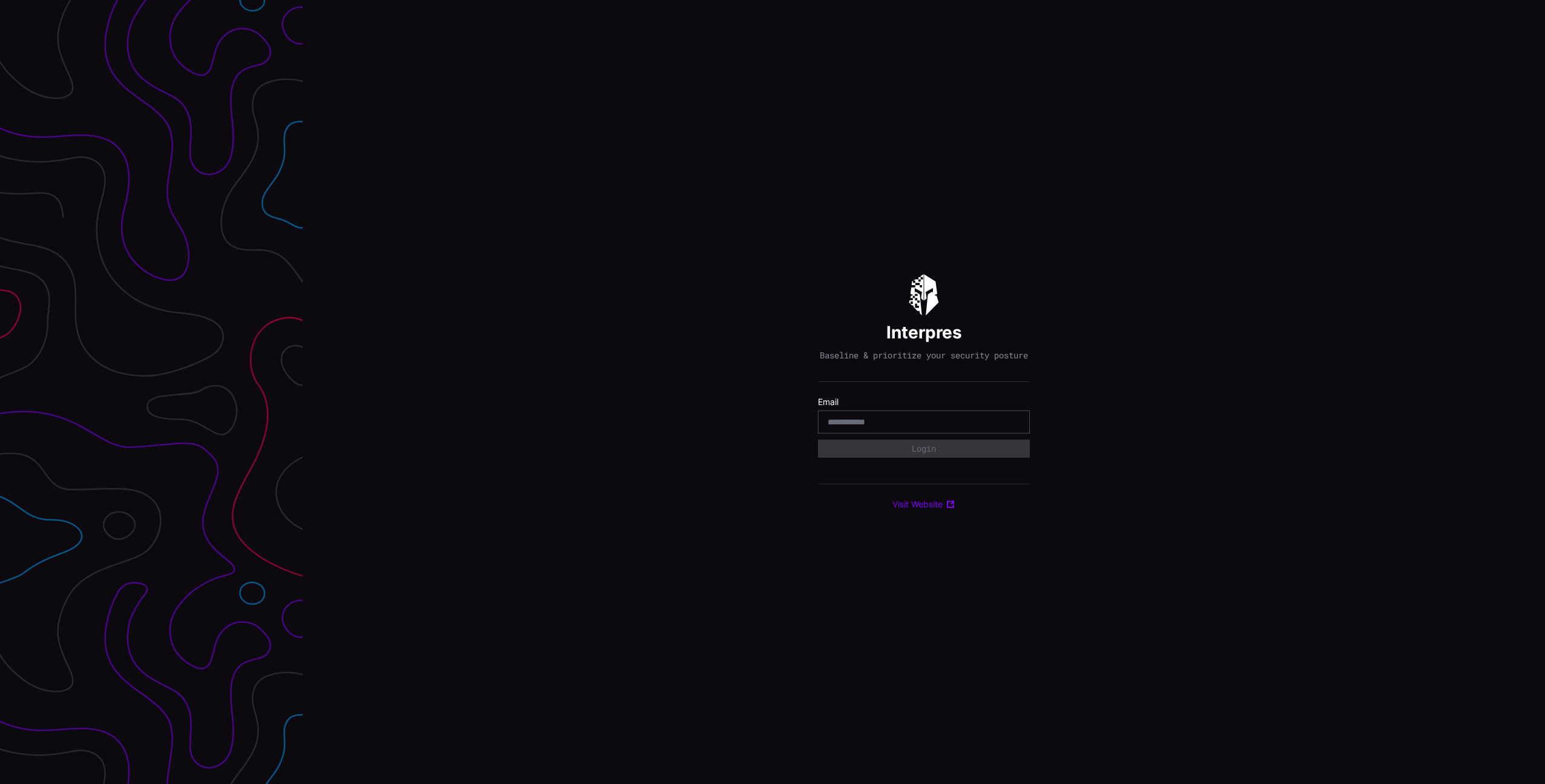
type input "*****"
